Goal: Task Accomplishment & Management: Manage account settings

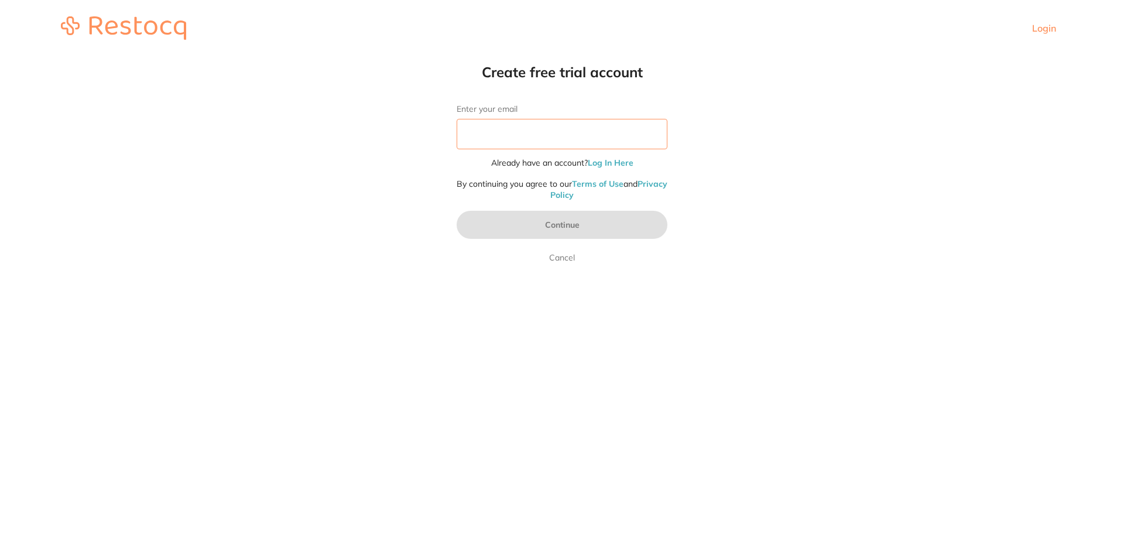
click at [538, 124] on input "Enter your email" at bounding box center [562, 134] width 211 height 30
click at [542, 138] on input "Enter your email" at bounding box center [562, 134] width 211 height 30
click at [508, 137] on input "Enter your email" at bounding box center [562, 134] width 211 height 30
paste input "Vahliavance22!"
type input "Vahliavance22!"
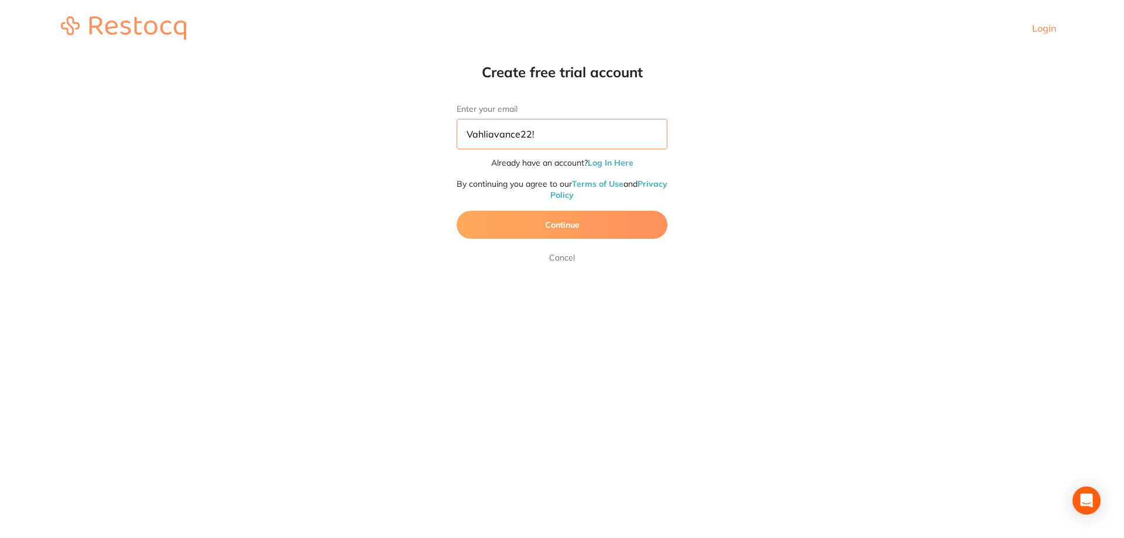
drag, startPoint x: 559, startPoint y: 137, endPoint x: 403, endPoint y: 122, distance: 155.9
click at [403, 56] on html "Login Create free trial account Enter your email Vahliavance22! Already have an…" at bounding box center [562, 28] width 1124 height 56
type input "[EMAIL_ADDRESS][DOMAIN_NAME]"
click link "Log In Here" at bounding box center [611, 163] width 46 height 11
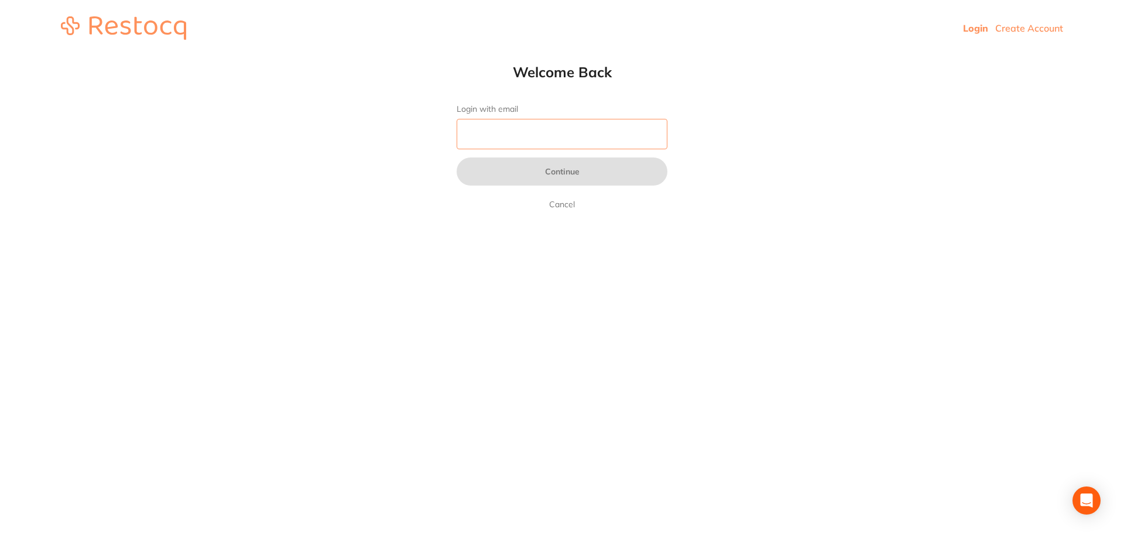
click at [505, 135] on input "Login with email" at bounding box center [562, 134] width 211 height 30
type input "[EMAIL_ADDRESS][DOMAIN_NAME]"
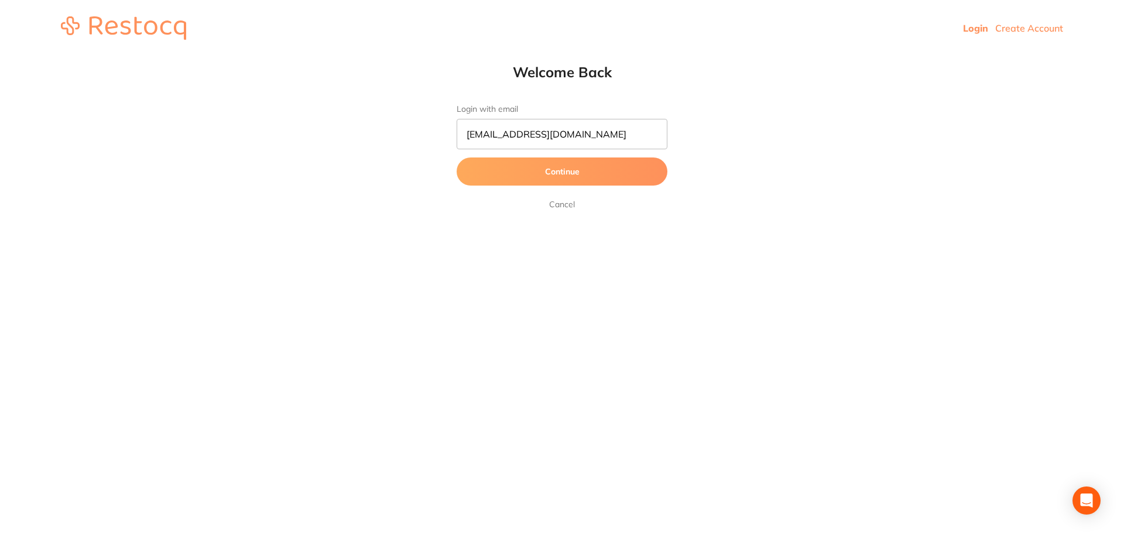
click at [578, 174] on button "Continue" at bounding box center [562, 172] width 211 height 28
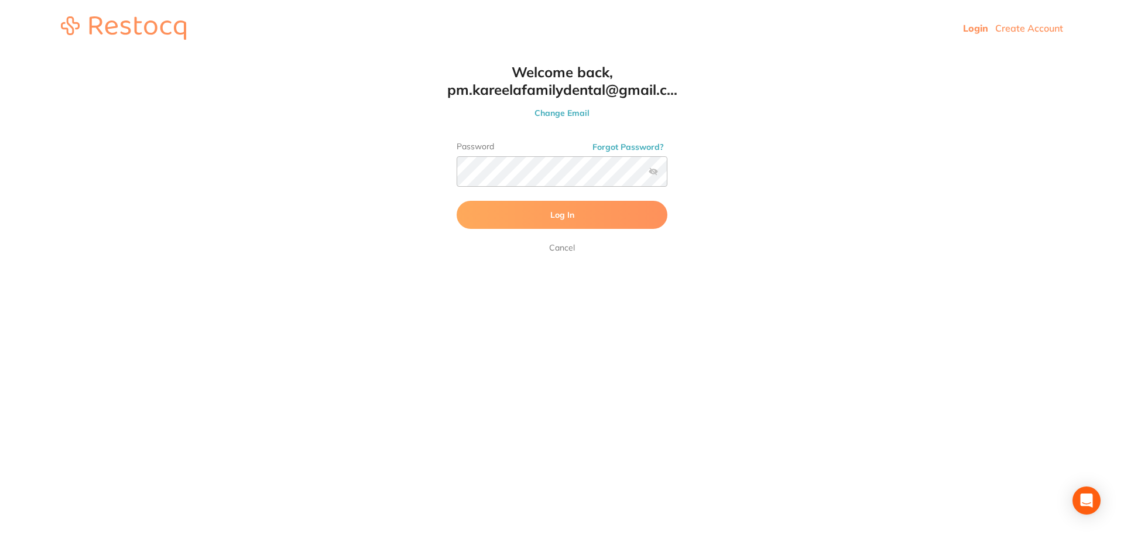
click at [576, 201] on form "Password Forgot Password? Log In [GEOGRAPHIC_DATA]" at bounding box center [562, 198] width 211 height 113
click at [577, 208] on button "Log In" at bounding box center [562, 215] width 211 height 28
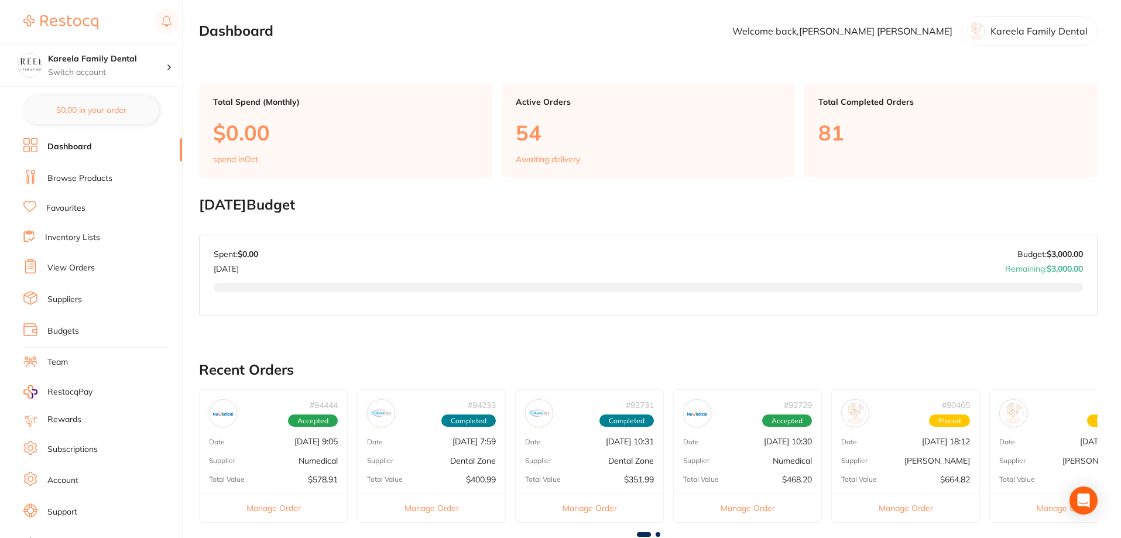
click at [98, 187] on li "Browse Products" at bounding box center [102, 179] width 159 height 18
